Goal: Task Accomplishment & Management: Complete application form

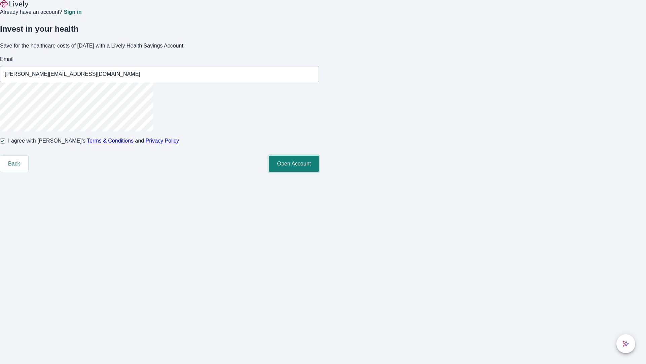
click at [319, 172] on button "Open Account" at bounding box center [294, 164] width 50 height 16
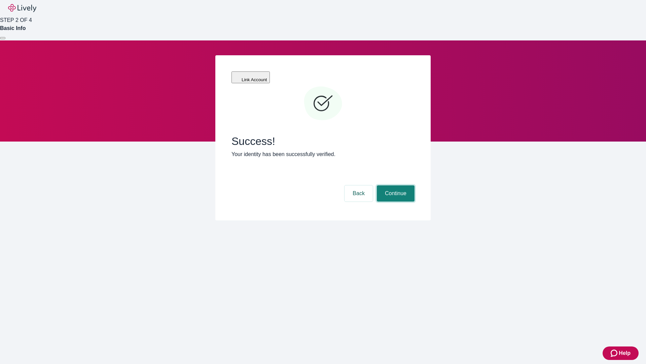
click at [395, 185] on button "Continue" at bounding box center [396, 193] width 38 height 16
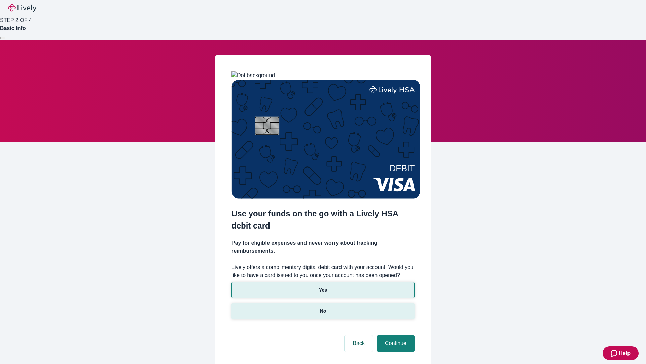
click at [323, 307] on p "No" at bounding box center [323, 310] width 6 height 7
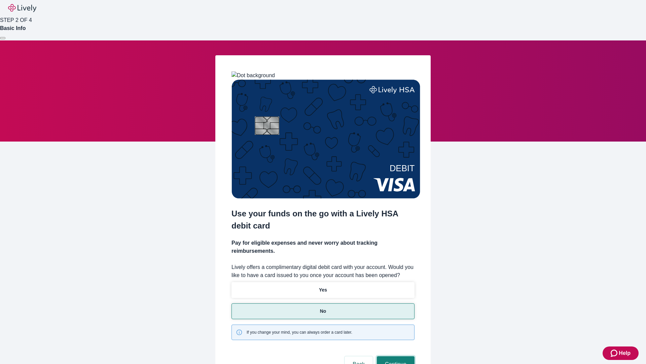
click at [395, 356] on button "Continue" at bounding box center [396, 364] width 38 height 16
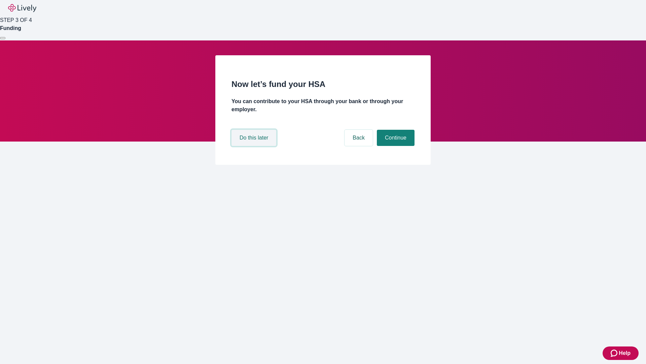
click at [255, 146] on button "Do this later" at bounding box center [254, 138] width 45 height 16
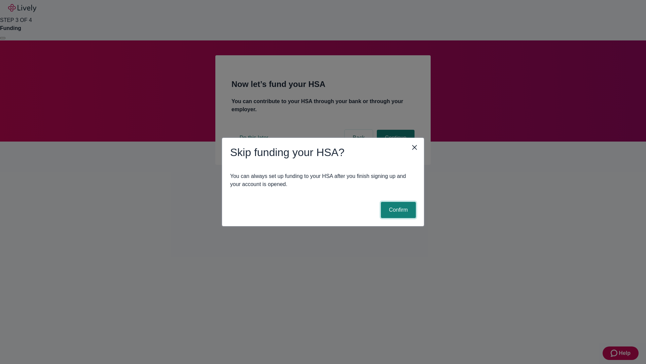
click at [398, 210] on button "Confirm" at bounding box center [398, 210] width 35 height 16
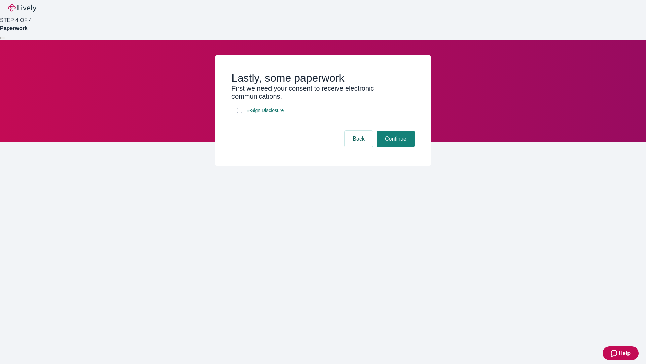
click at [240, 113] on input "E-Sign Disclosure" at bounding box center [239, 109] width 5 height 5
checkbox input "true"
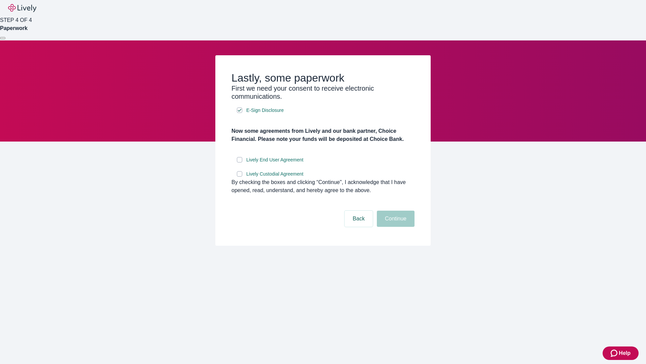
click at [240, 162] on input "Lively End User Agreement" at bounding box center [239, 159] width 5 height 5
checkbox input "true"
click at [240, 176] on input "Lively Custodial Agreement" at bounding box center [239, 173] width 5 height 5
checkbox input "true"
click at [395, 227] on button "Continue" at bounding box center [396, 218] width 38 height 16
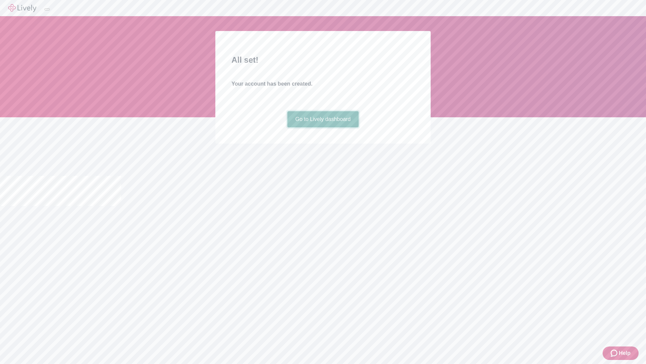
click at [323, 127] on link "Go to Lively dashboard" at bounding box center [324, 119] width 72 height 16
